Goal: Task Accomplishment & Management: Use online tool/utility

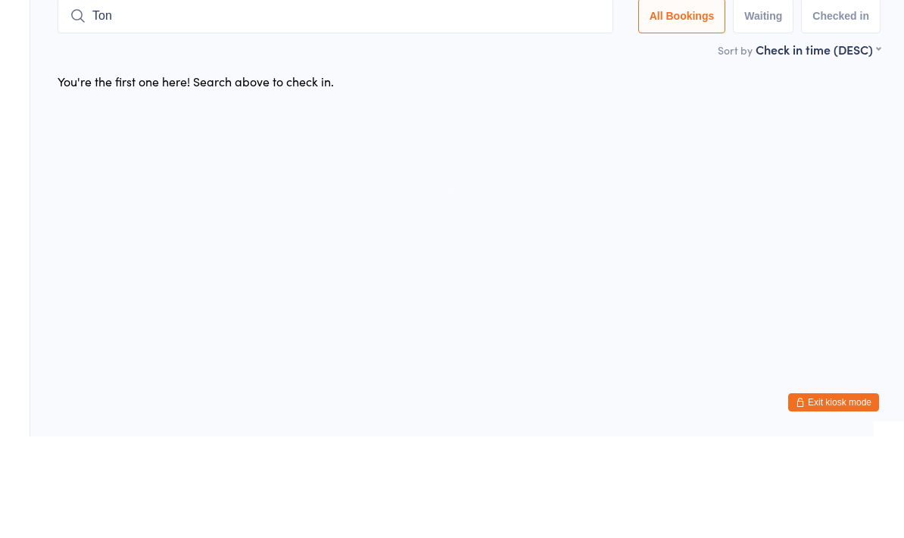
type input "Tonh"
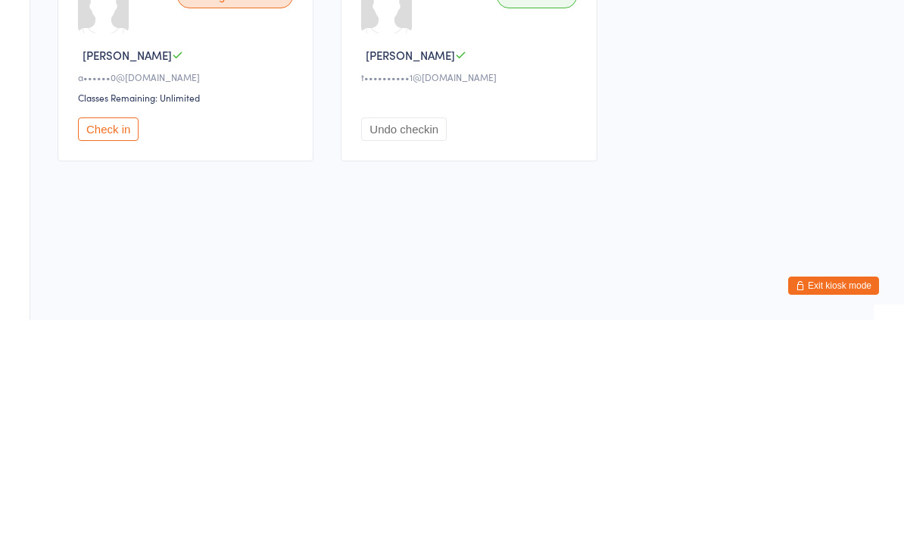
click at [105, 335] on button "Check in" at bounding box center [108, 346] width 61 height 23
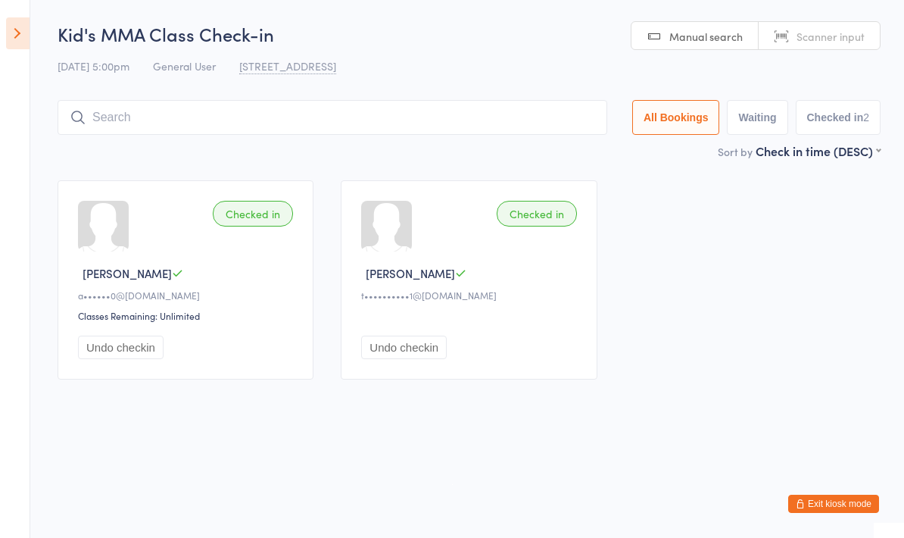
click at [434, 104] on input "search" at bounding box center [333, 117] width 550 height 35
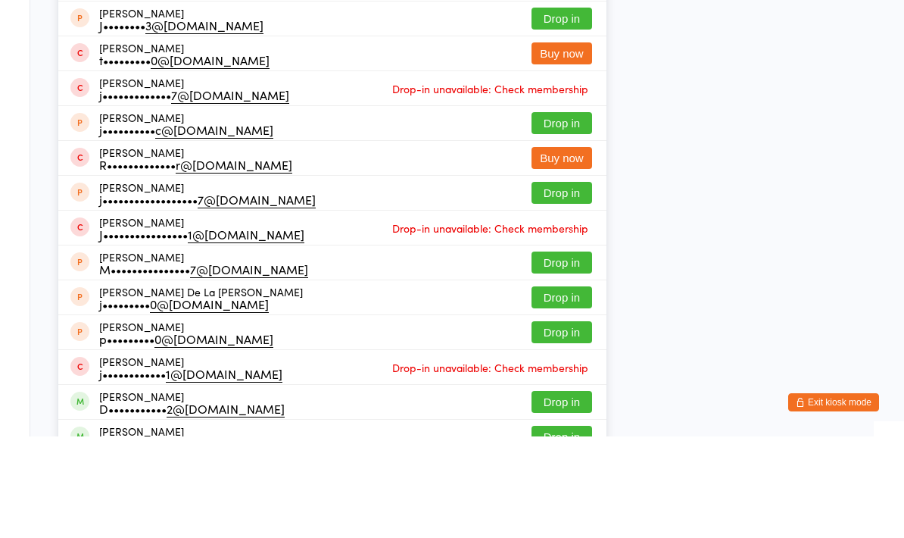
type input "[PERSON_NAME]"
click at [563, 42] on button "Drop in" at bounding box center [562, 50] width 61 height 22
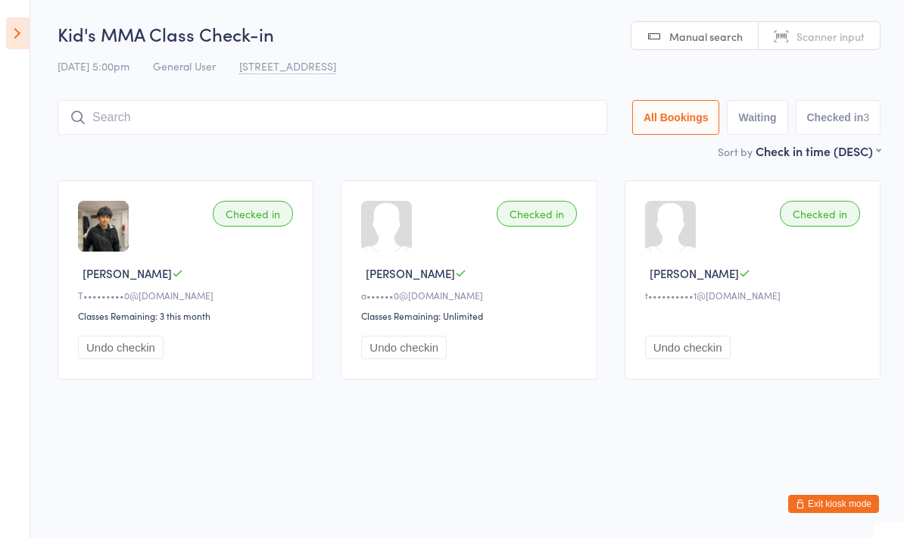
click at [100, 121] on input "search" at bounding box center [333, 117] width 550 height 35
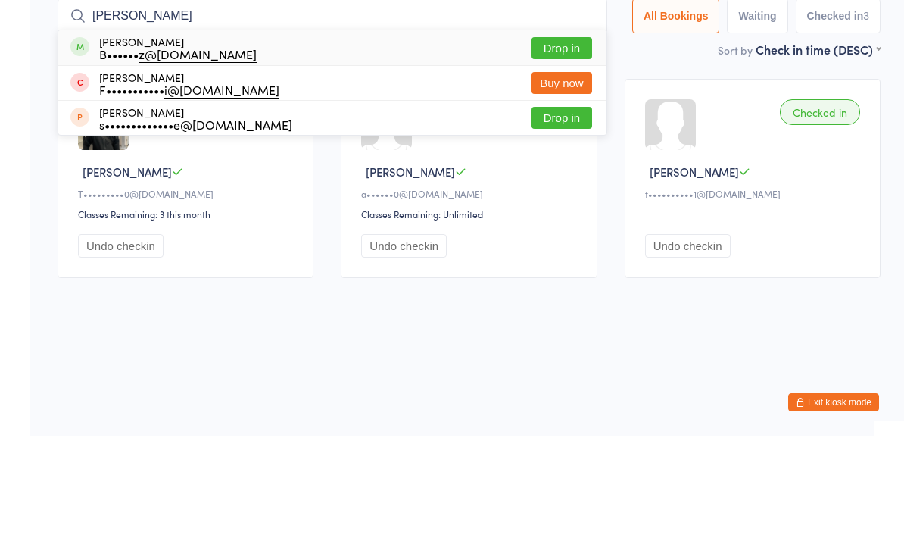
type input "[PERSON_NAME]"
click at [543, 139] on button "Drop in" at bounding box center [562, 150] width 61 height 22
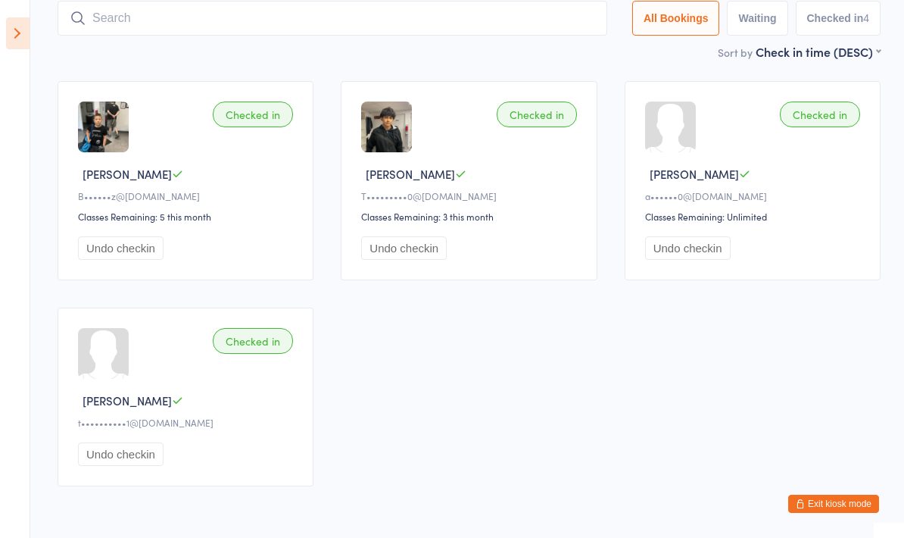
click at [145, 36] on input "search" at bounding box center [333, 18] width 550 height 35
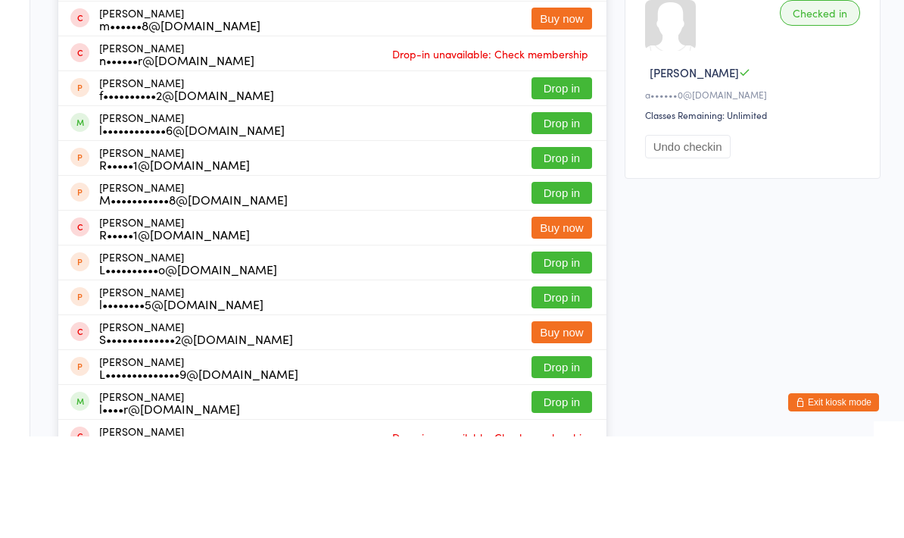
type input "[PERSON_NAME]"
click at [548, 48] on button "Drop in" at bounding box center [562, 50] width 61 height 22
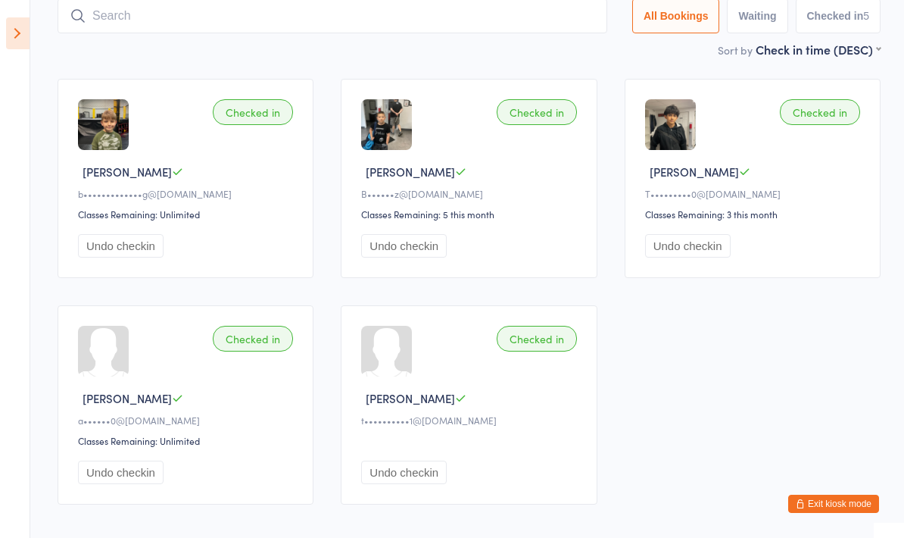
click at [121, 18] on input "search" at bounding box center [333, 15] width 550 height 35
type input "[PERSON_NAME]"
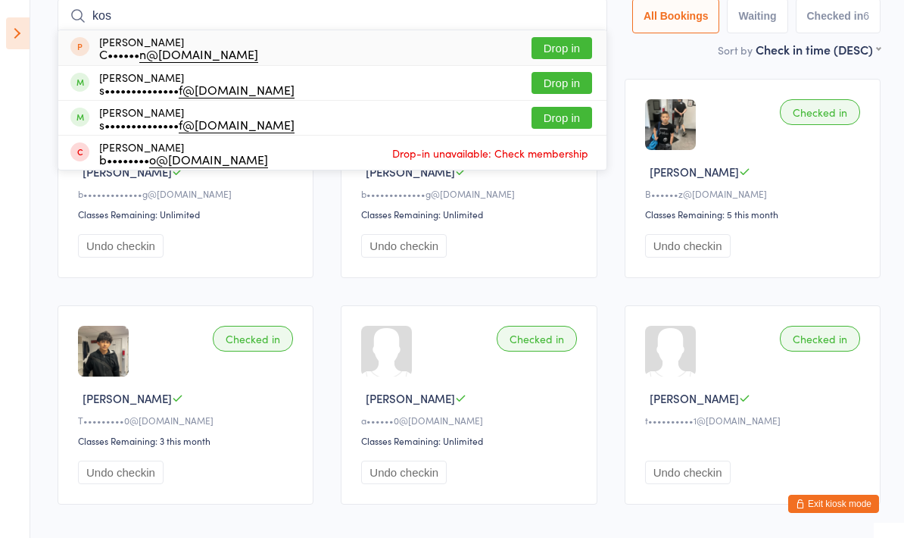
type input "kos"
click at [569, 78] on button "Drop in" at bounding box center [562, 83] width 61 height 22
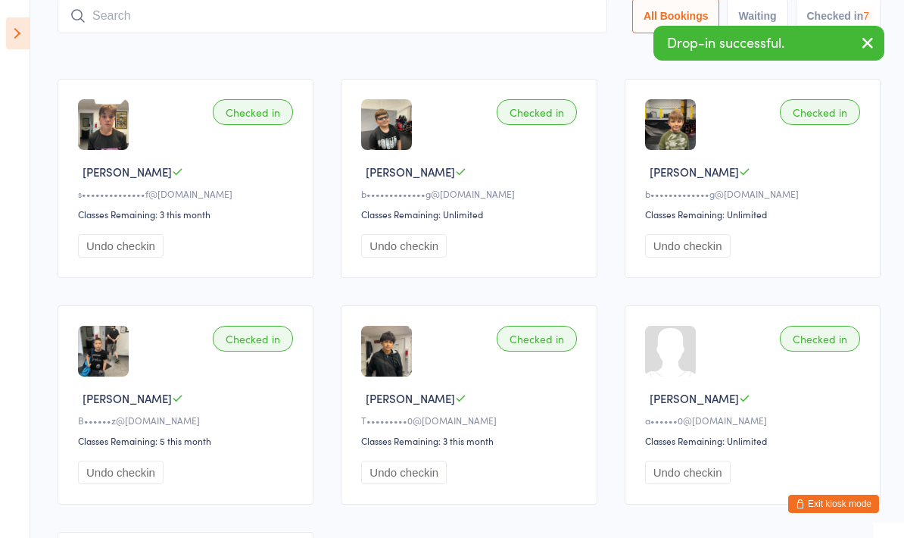
click at [249, 19] on input "search" at bounding box center [333, 15] width 550 height 35
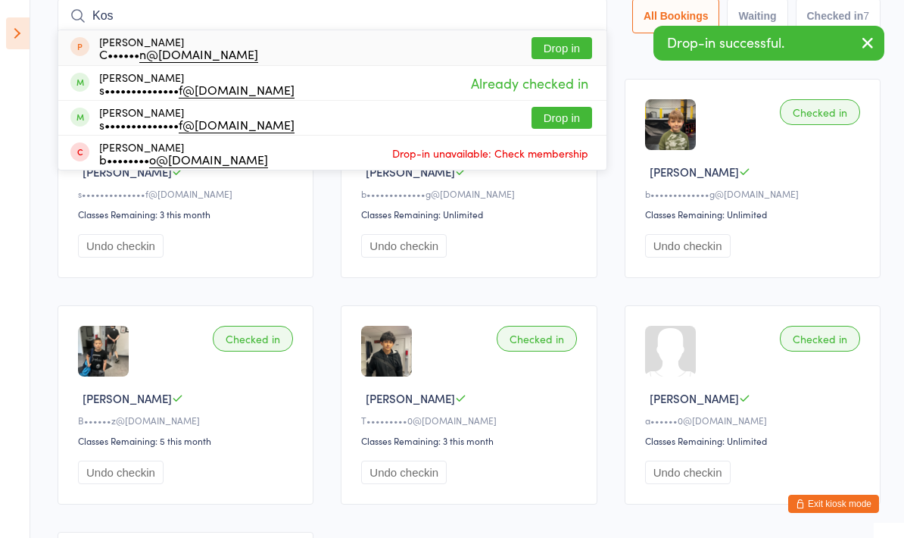
type input "Kos"
click at [536, 108] on button "Drop in" at bounding box center [562, 118] width 61 height 22
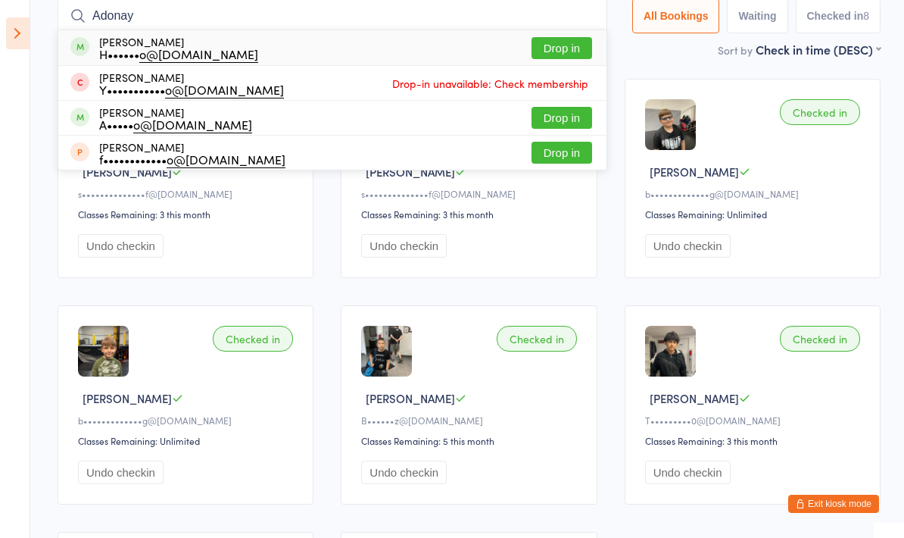
type input "Adonay"
click at [545, 49] on button "Drop in" at bounding box center [562, 48] width 61 height 22
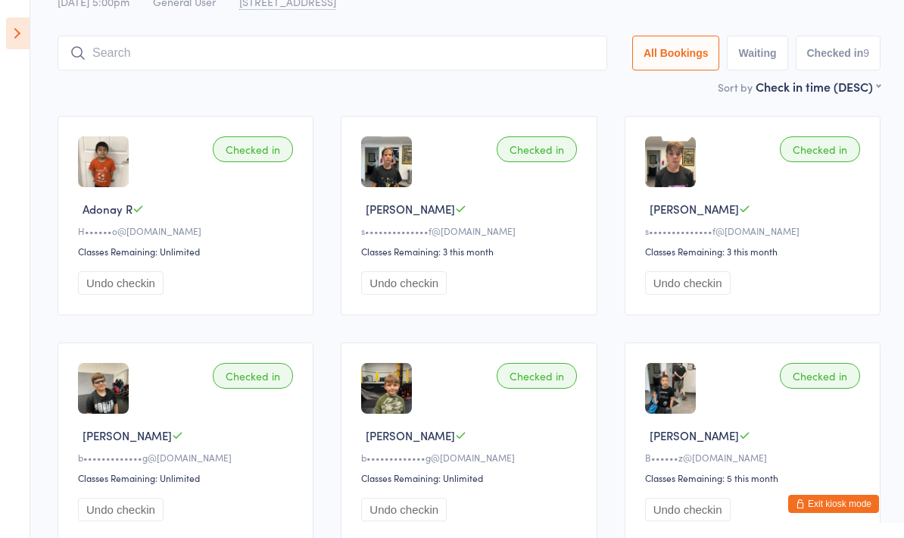
scroll to position [0, 0]
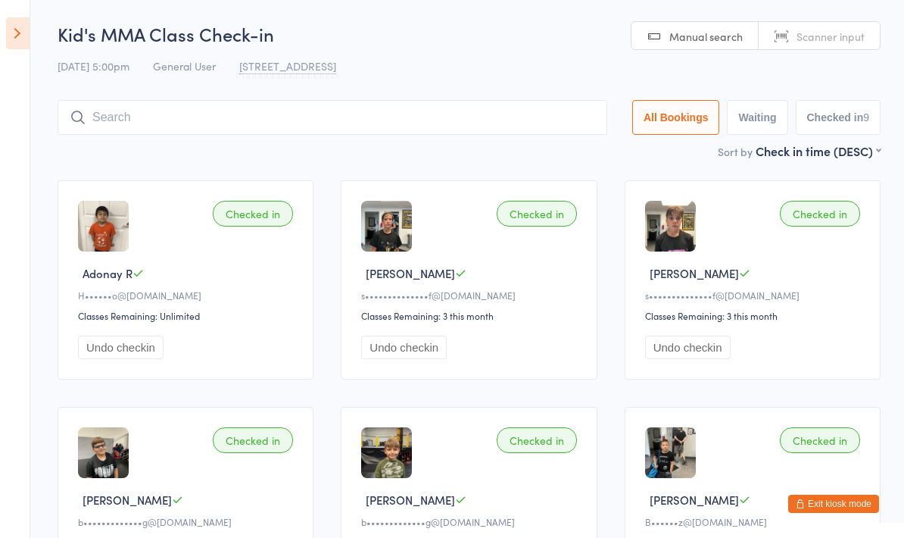
click at [66, 105] on input "search" at bounding box center [333, 117] width 550 height 35
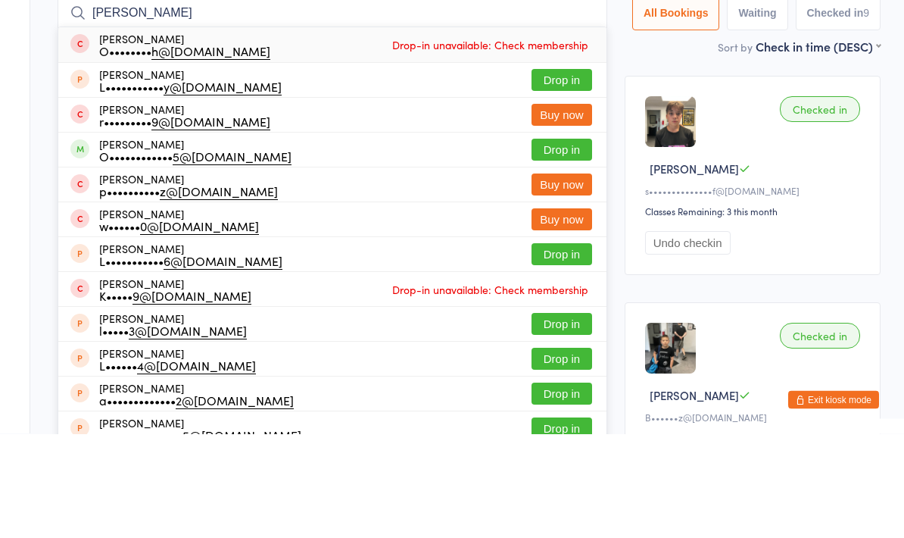
type input "[PERSON_NAME]"
click at [539, 243] on button "Drop in" at bounding box center [562, 254] width 61 height 22
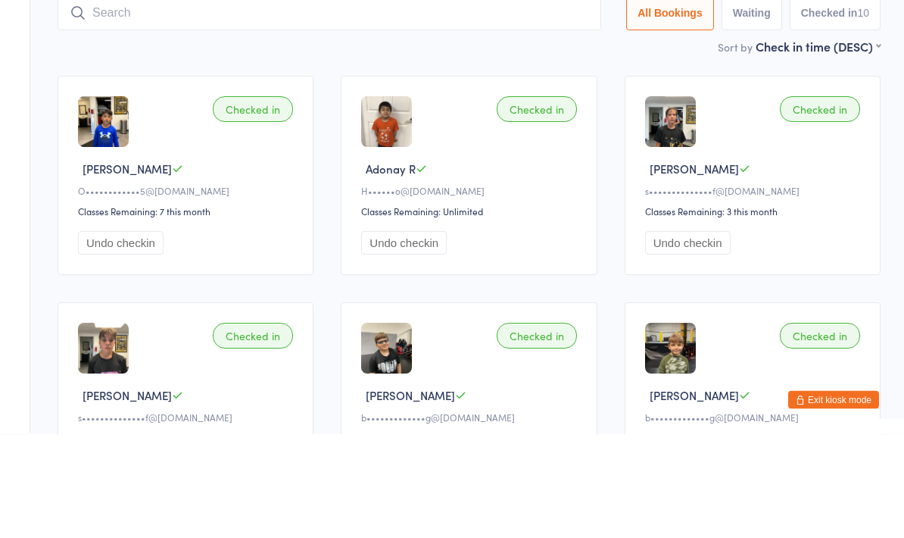
click at [195, 142] on div "Sort by Check in time (DESC) First name (ASC) First name (DESC) Last name (ASC)…" at bounding box center [469, 150] width 823 height 17
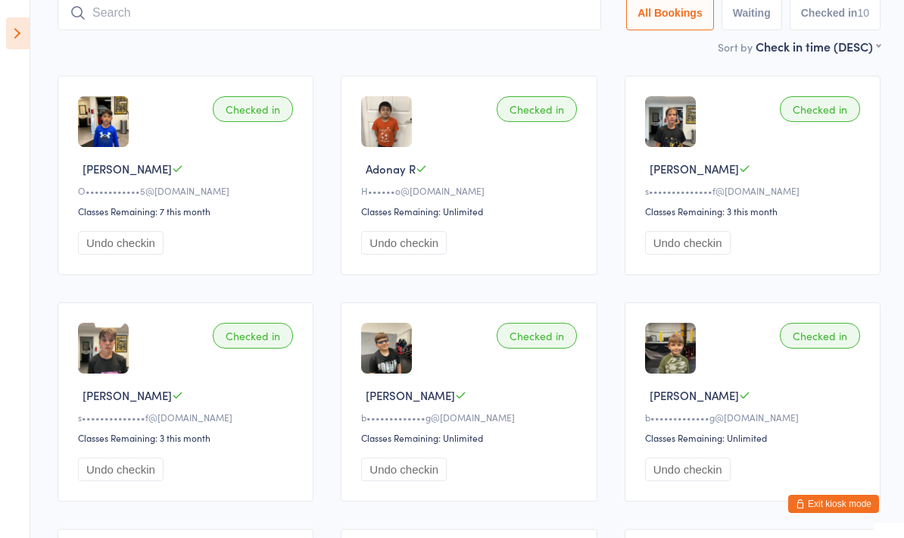
click at [309, 29] on input "search" at bounding box center [330, 12] width 544 height 35
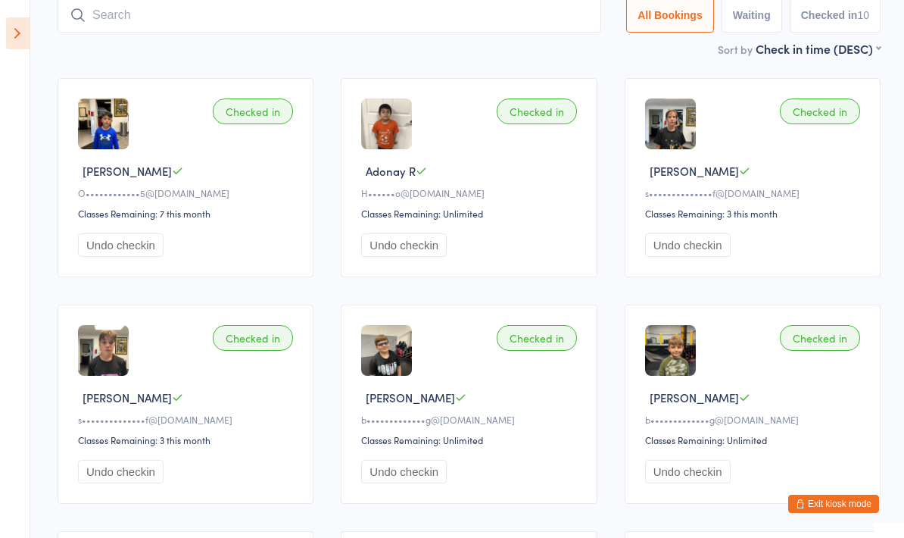
scroll to position [101, 0]
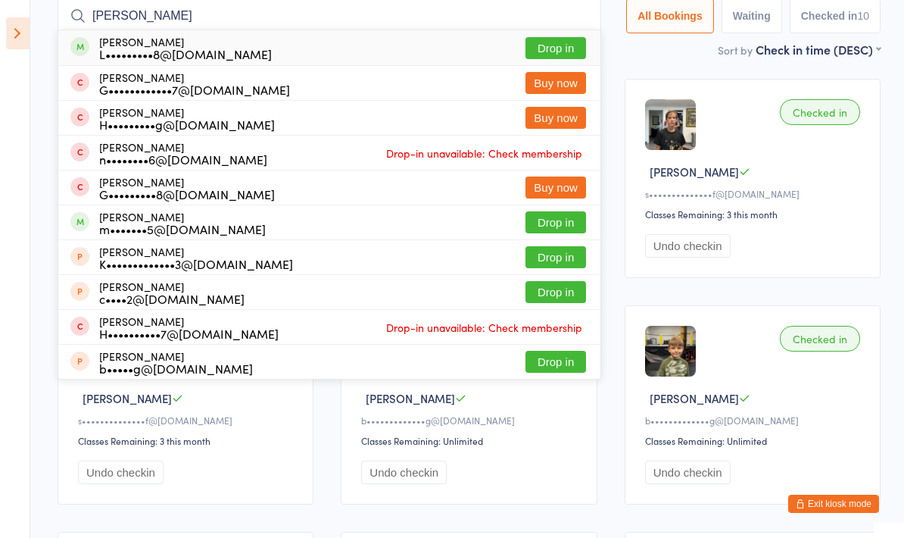
type input "[PERSON_NAME]"
click at [548, 41] on button "Drop in" at bounding box center [556, 48] width 61 height 22
